Goal: Task Accomplishment & Management: Complete application form

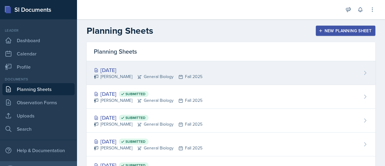
click at [164, 71] on div "[DATE]" at bounding box center [148, 70] width 109 height 8
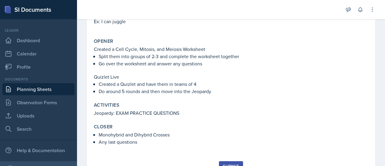
scroll to position [155, 0]
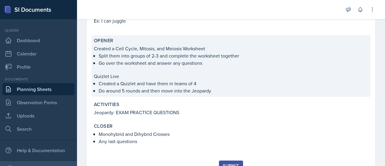
click at [193, 95] on div "Opener Created a Cell Cycle, Mitosis, and Meiosis Worksheet Split them into gro…" at bounding box center [230, 65] width 279 height 61
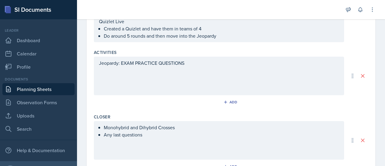
scroll to position [278, 0]
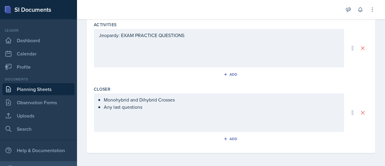
click at [201, 42] on div "Jeopardy: EXAM PRACTICE QUESTIONS" at bounding box center [219, 48] width 250 height 39
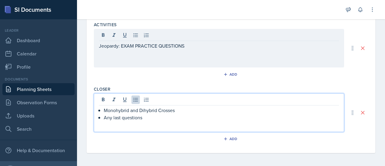
drag, startPoint x: 145, startPoint y: 106, endPoint x: 109, endPoint y: 109, distance: 36.3
click at [109, 109] on ul "Monohybrid and Dihybrid Crosses Any last questions" at bounding box center [221, 118] width 235 height 22
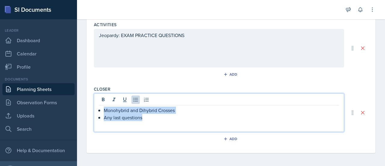
drag, startPoint x: 102, startPoint y: 110, endPoint x: 162, endPoint y: 115, distance: 59.8
click at [162, 115] on div "Monohybrid and Dihybrid Crosses Any last questions" at bounding box center [219, 118] width 240 height 22
click at [160, 116] on p "Any last questions" at bounding box center [221, 117] width 235 height 7
drag, startPoint x: 160, startPoint y: 116, endPoint x: 104, endPoint y: 110, distance: 56.7
click at [104, 110] on ul "Monohybrid and Dihybrid Crosses Any last questions" at bounding box center [221, 118] width 235 height 22
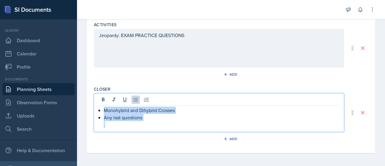
click at [153, 114] on p "Any last questions" at bounding box center [221, 117] width 235 height 7
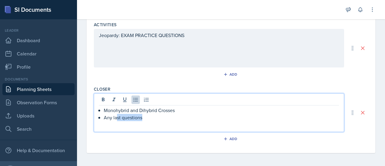
drag, startPoint x: 153, startPoint y: 114, endPoint x: 114, endPoint y: 116, distance: 39.2
click at [114, 116] on p "Any last questions" at bounding box center [221, 117] width 235 height 7
click at [157, 118] on p "Any last questions" at bounding box center [221, 117] width 235 height 7
click at [181, 111] on p "Monohybrid and Dihybrid Crosses" at bounding box center [221, 110] width 235 height 7
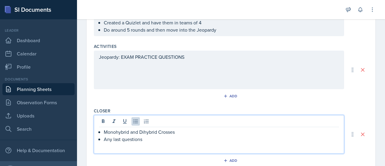
scroll to position [252, 0]
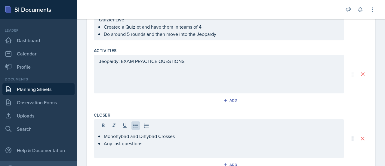
click at [143, 74] on div "Jeopardy: EXAM PRACTICE QUESTIONS" at bounding box center [219, 74] width 250 height 39
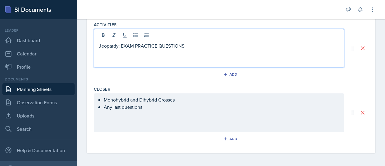
click at [147, 107] on ul "Monohybrid and Dihybrid Crosses Any last questions" at bounding box center [221, 107] width 235 height 22
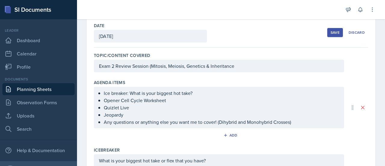
scroll to position [0, 0]
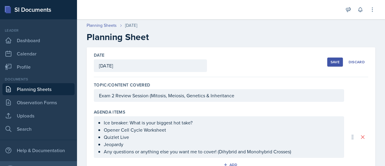
click at [331, 63] on div "Save" at bounding box center [335, 62] width 9 height 5
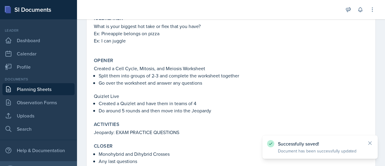
scroll to position [181, 0]
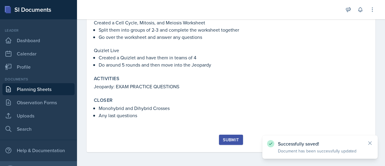
click at [236, 144] on div "Submit" at bounding box center [231, 143] width 274 height 17
click at [233, 138] on div "Submit" at bounding box center [231, 139] width 16 height 5
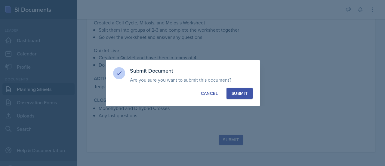
click at [242, 91] on div "Submit" at bounding box center [240, 93] width 16 height 6
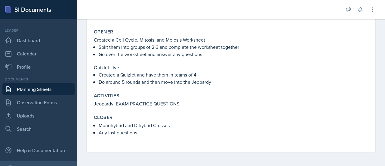
click at [152, 134] on p "Any last questions" at bounding box center [234, 132] width 270 height 7
click at [135, 129] on p "Any last questions" at bounding box center [234, 132] width 270 height 7
click at [100, 115] on label "Closer" at bounding box center [103, 117] width 19 height 6
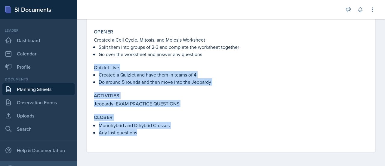
drag, startPoint x: 144, startPoint y: 132, endPoint x: 89, endPoint y: 64, distance: 87.3
click at [89, 64] on div "[DATE] Submitted [PERSON_NAME] General Biology Fall 2025 Edit Delete View Comme…" at bounding box center [231, 17] width 289 height 268
click at [114, 69] on p "Quizlet Live" at bounding box center [231, 67] width 274 height 7
drag, startPoint x: 139, startPoint y: 133, endPoint x: 92, endPoint y: 66, distance: 81.6
click at [94, 66] on div "Topic/Content Covered Exam 2 Review Session (Mitosis, Meiosis, Genetics & Inher…" at bounding box center [231, 32] width 274 height 240
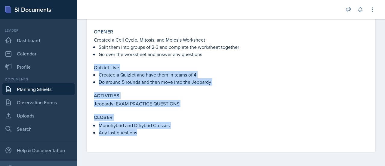
click at [119, 93] on label "Activities" at bounding box center [107, 96] width 26 height 6
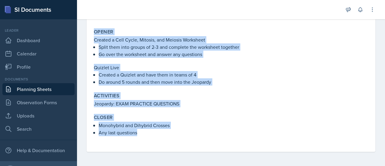
drag, startPoint x: 149, startPoint y: 132, endPoint x: 95, endPoint y: 31, distance: 114.2
click at [95, 31] on div "Topic/Content Covered Exam 2 Review Session (Mitosis, Meiosis, Genetics & Inher…" at bounding box center [231, 32] width 274 height 240
click at [149, 85] on p "Do around 5 rounds and then move into the Jeopardy" at bounding box center [234, 81] width 270 height 7
drag, startPoint x: 150, startPoint y: 130, endPoint x: 90, endPoint y: 32, distance: 114.3
click at [90, 32] on div "[DATE] Submitted [PERSON_NAME] General Biology Fall 2025 Edit Delete View Comme…" at bounding box center [231, 17] width 289 height 268
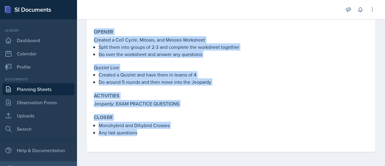
click at [215, 84] on p "Do around 5 rounds and then move into the Jeopardy" at bounding box center [234, 81] width 270 height 7
drag, startPoint x: 92, startPoint y: 32, endPoint x: 205, endPoint y: 128, distance: 147.9
click at [205, 128] on div "Topic/Content Covered Exam 2 Review Session (Mitosis, Meiosis, Genetics & Inher…" at bounding box center [231, 32] width 274 height 240
click at [197, 125] on p "Monohybrid and Dihybrid Crosses" at bounding box center [234, 125] width 270 height 7
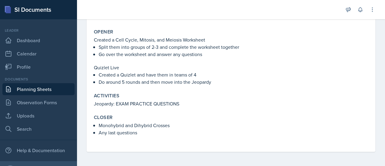
scroll to position [0, 0]
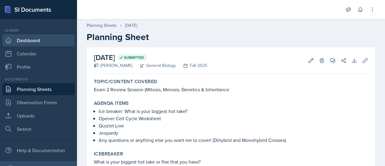
click at [54, 37] on link "Dashboard" at bounding box center [38, 40] width 72 height 12
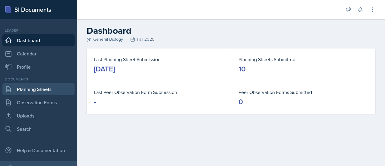
click at [48, 83] on link "Planning Sheets" at bounding box center [38, 89] width 72 height 12
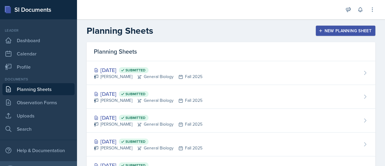
click at [332, 33] on div "New Planning Sheet" at bounding box center [346, 30] width 52 height 5
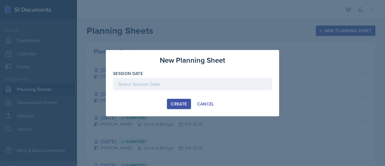
click at [180, 102] on div "Create" at bounding box center [179, 103] width 16 height 5
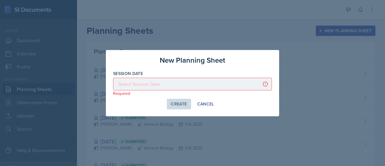
click at [180, 90] on div at bounding box center [192, 84] width 159 height 13
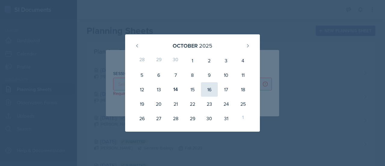
click at [210, 90] on div "16" at bounding box center [209, 89] width 17 height 14
type input "[DATE]"
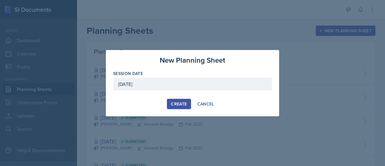
click at [185, 103] on div "Create" at bounding box center [179, 103] width 16 height 5
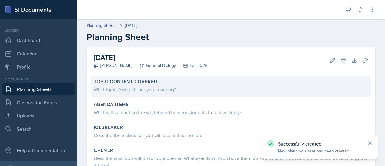
click at [165, 93] on div "Topic/Content Covered What topics/subjects are you covering?" at bounding box center [230, 86] width 279 height 20
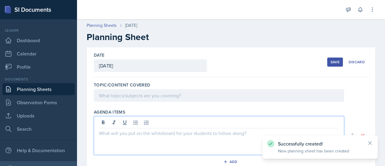
click at [137, 118] on div at bounding box center [219, 135] width 250 height 39
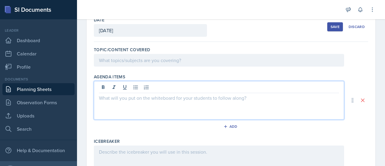
scroll to position [34, 0]
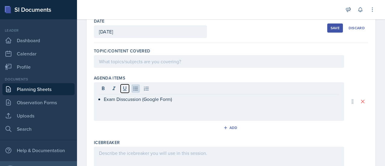
drag, startPoint x: 129, startPoint y: 103, endPoint x: 124, endPoint y: 92, distance: 12.0
click at [124, 92] on div at bounding box center [219, 89] width 240 height 10
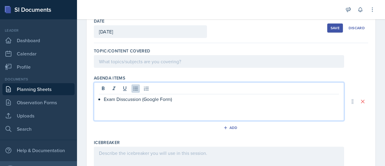
click at [126, 98] on p "Exam Disscussion (Google Form)" at bounding box center [221, 98] width 235 height 7
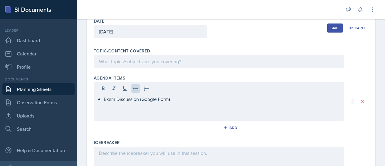
click at [184, 94] on div "Exam Discussion (Google Form)" at bounding box center [219, 101] width 250 height 39
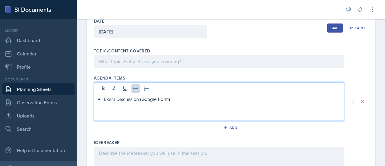
click at [184, 100] on p "Exam Discussion (Google Form)" at bounding box center [221, 98] width 235 height 7
drag, startPoint x: 132, startPoint y: 105, endPoint x: 135, endPoint y: 110, distance: 6.2
click at [135, 110] on p "Vocab as my closer" at bounding box center [221, 113] width 235 height 7
click at [134, 105] on p "Review as middle activity" at bounding box center [221, 106] width 235 height 7
drag, startPoint x: 134, startPoint y: 105, endPoint x: 152, endPoint y: 113, distance: 19.4
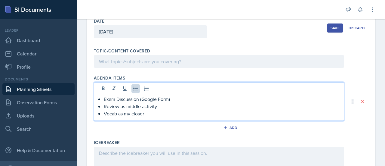
click at [152, 113] on p "Vocab as my closer" at bounding box center [221, 113] width 235 height 7
click at [133, 105] on p "Review as middle activity" at bounding box center [221, 106] width 235 height 7
click at [132, 107] on p "Review as middle activity" at bounding box center [221, 106] width 235 height 7
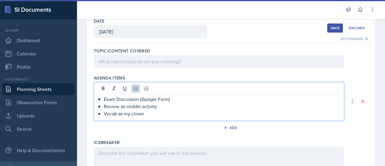
click at [132, 106] on p "Review as middle activity" at bounding box center [221, 106] width 235 height 7
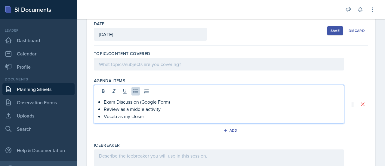
scroll to position [0, 0]
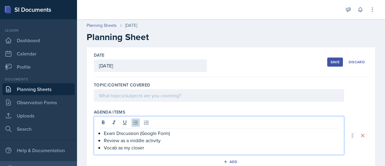
click at [153, 144] on p "Vocab as my closer" at bounding box center [221, 147] width 235 height 7
click at [223, 57] on div "Date [DATE] [DATE] 28 29 30 1 2 3 4 5 6 7 8 9 10 11 12 13 14 15 16 17 18 19 20 …" at bounding box center [231, 62] width 274 height 30
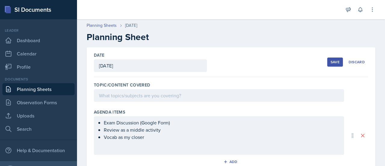
click at [162, 95] on div at bounding box center [219, 95] width 250 height 13
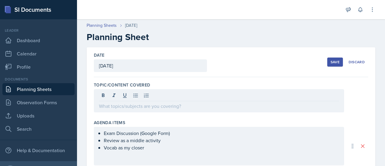
click at [243, 74] on div "Date [DATE] [DATE] 28 29 30 1 2 3 4 5 6 7 8 9 10 11 12 13 14 15 16 17 18 19 20 …" at bounding box center [231, 62] width 274 height 30
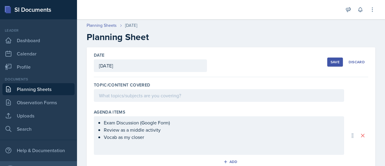
click at [168, 100] on div at bounding box center [219, 95] width 250 height 13
